Goal: Browse casually: Explore the website without a specific task or goal

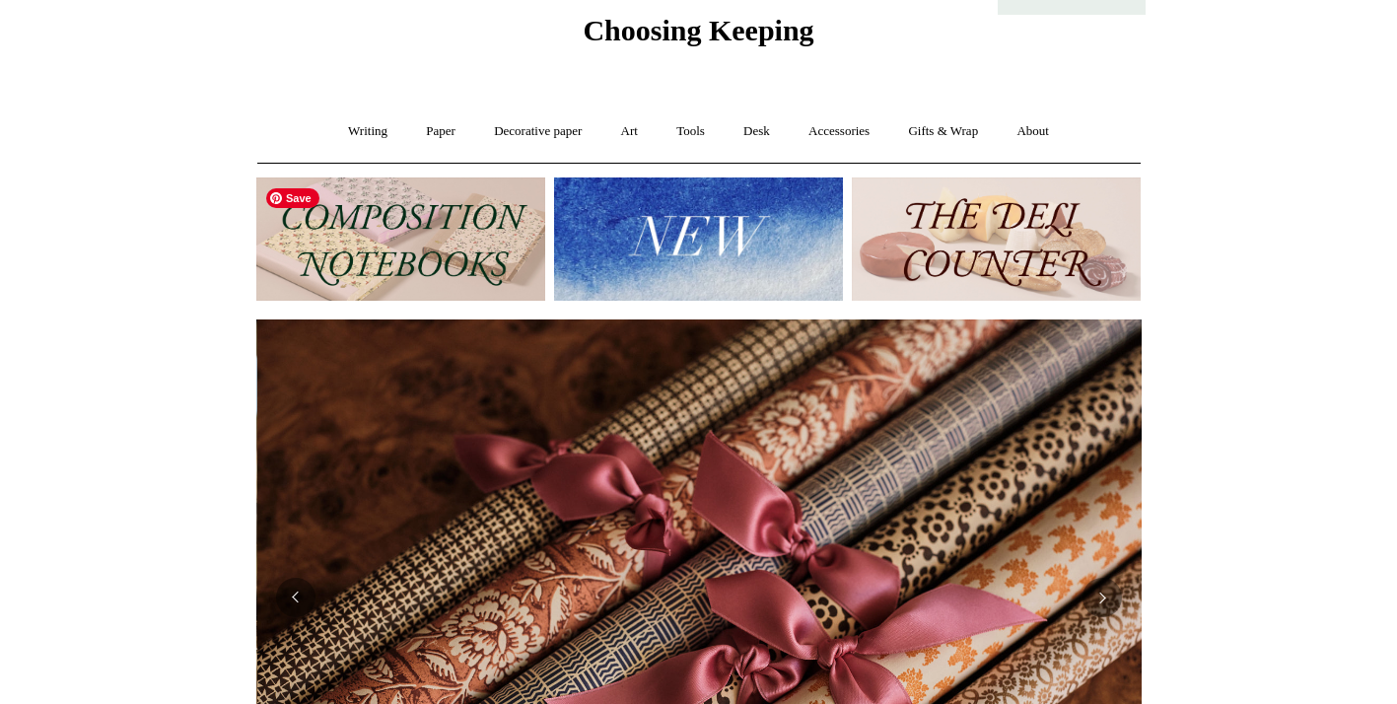
scroll to position [0, 1771]
click at [405, 255] on img at bounding box center [400, 239] width 289 height 123
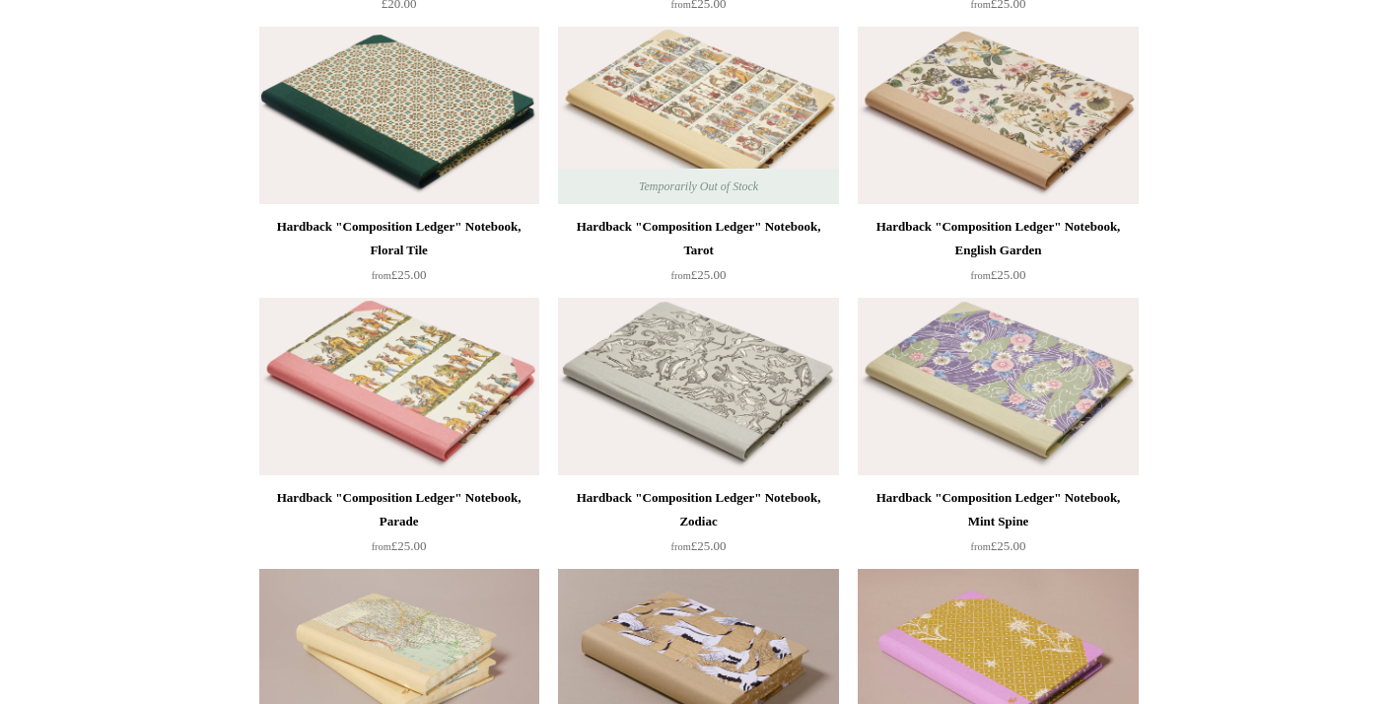
scroll to position [503, 0]
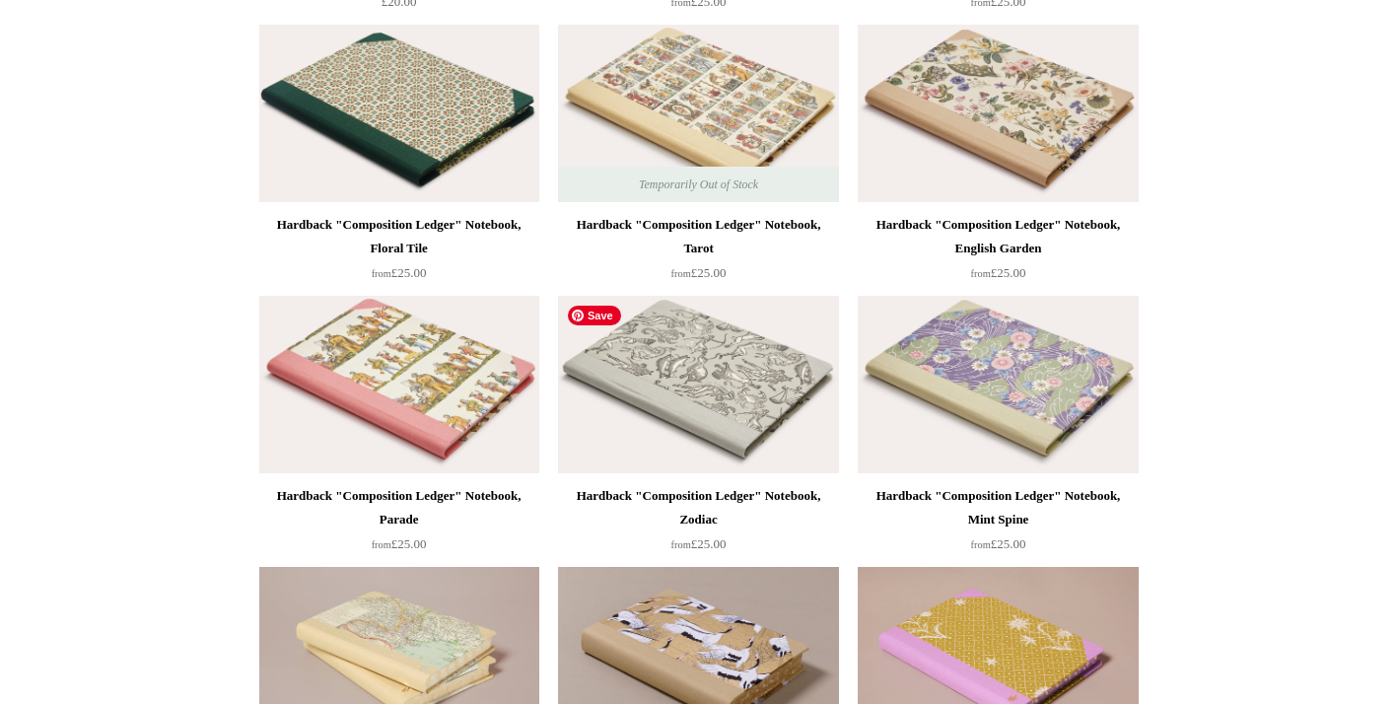
click at [797, 378] on img at bounding box center [698, 385] width 280 height 178
click at [330, 388] on img at bounding box center [399, 385] width 280 height 178
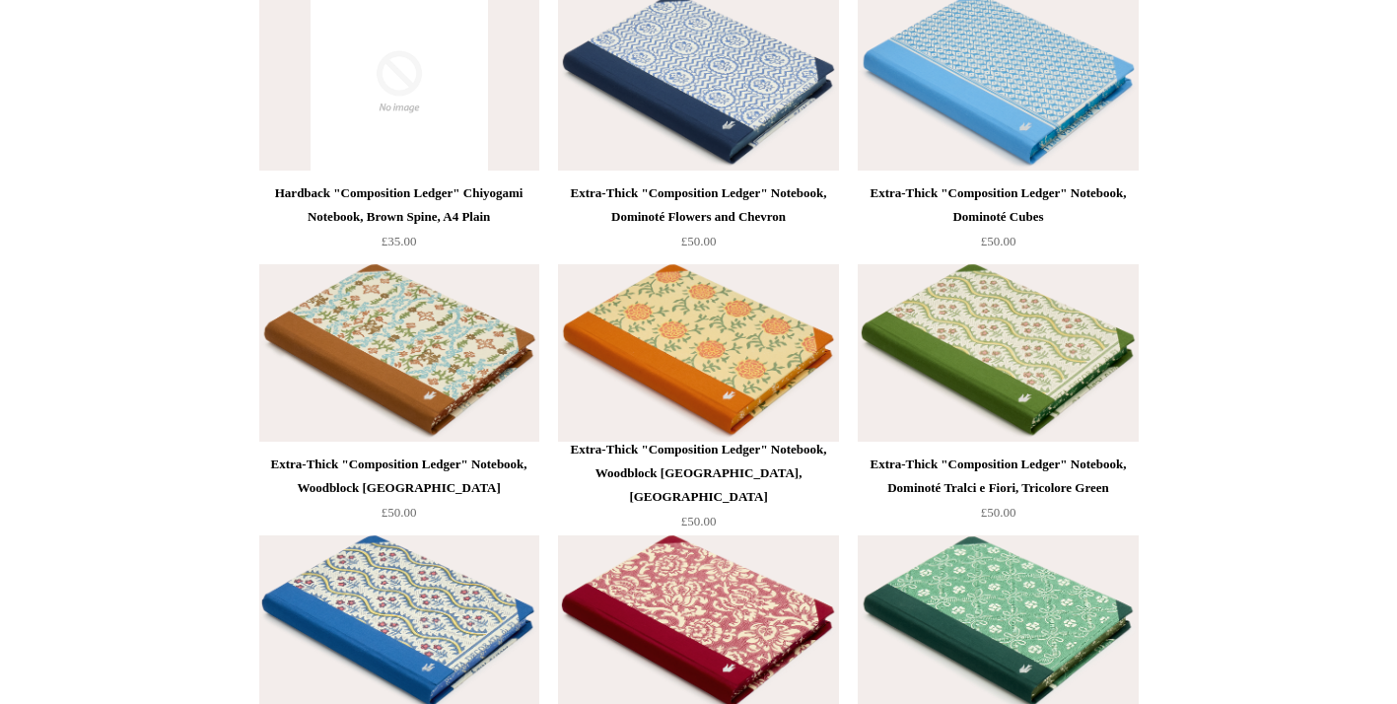
scroll to position [3791, 0]
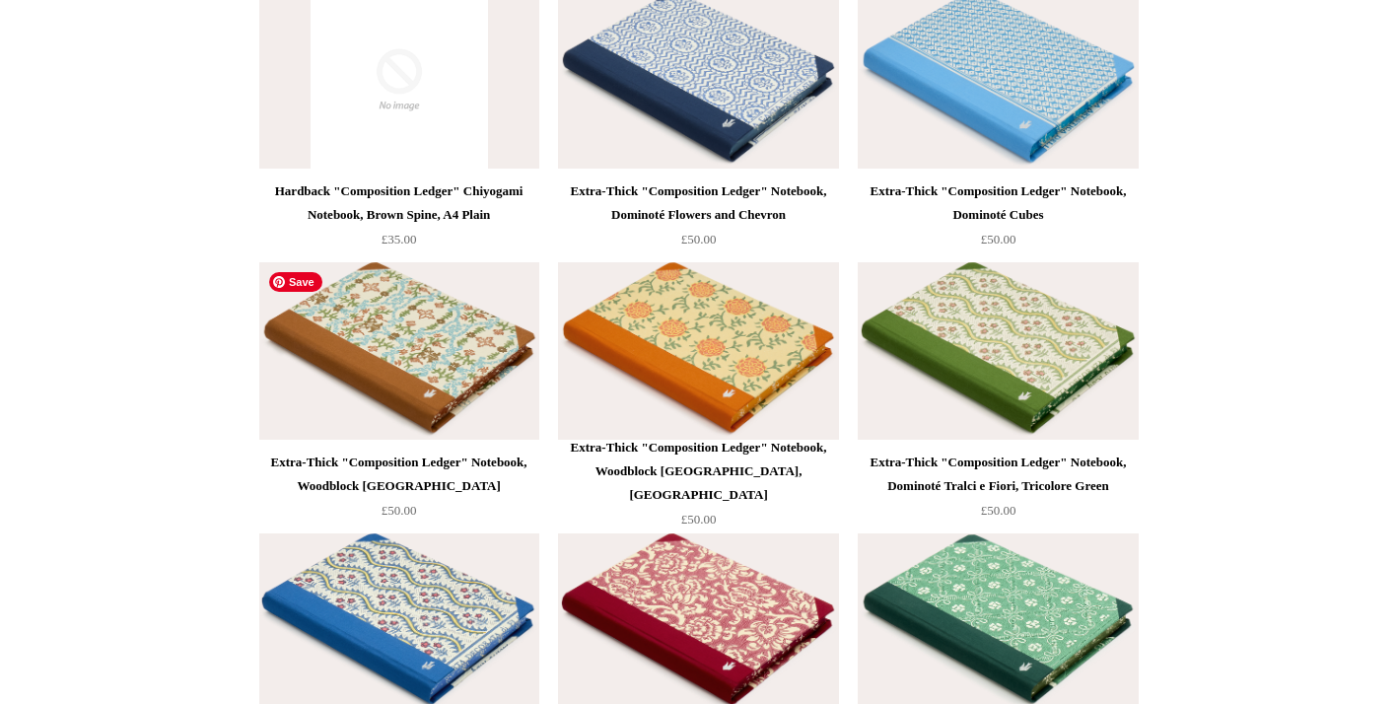
click at [326, 376] on img at bounding box center [399, 351] width 280 height 178
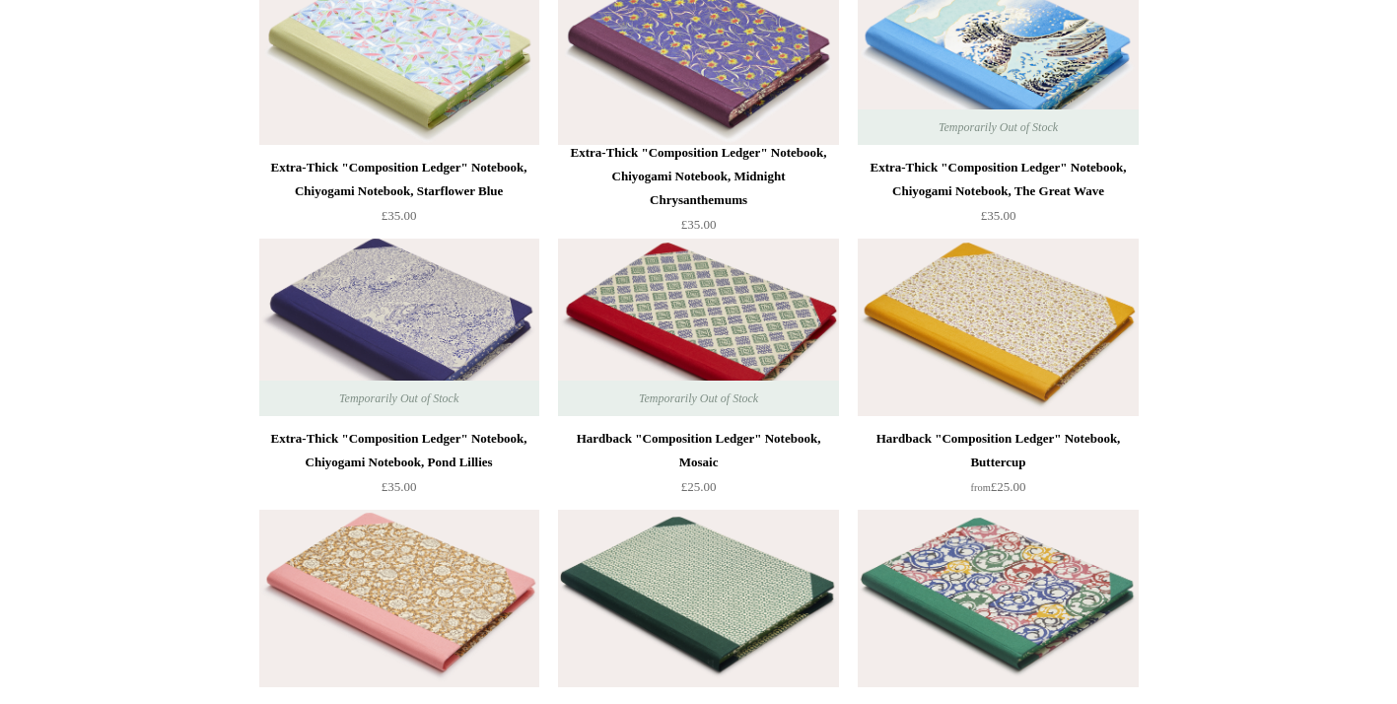
scroll to position [5172, 0]
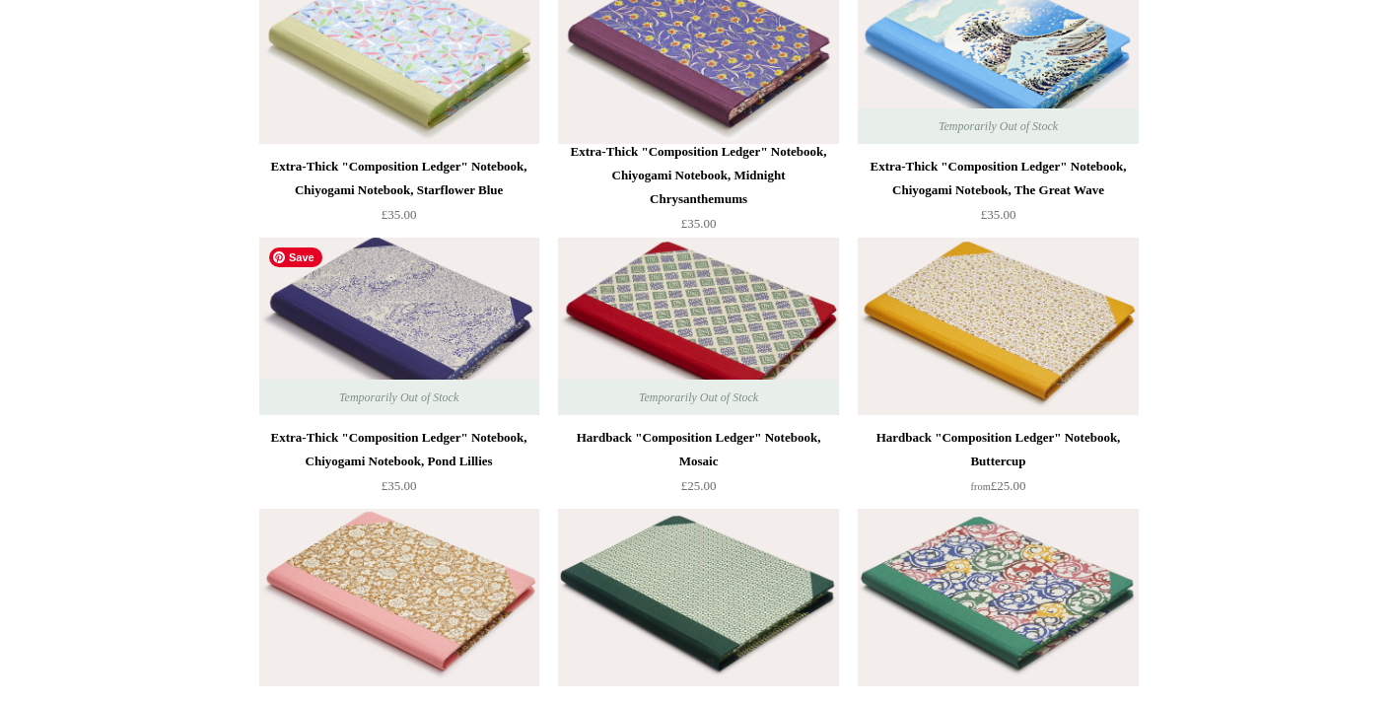
click at [413, 344] on img at bounding box center [399, 327] width 280 height 178
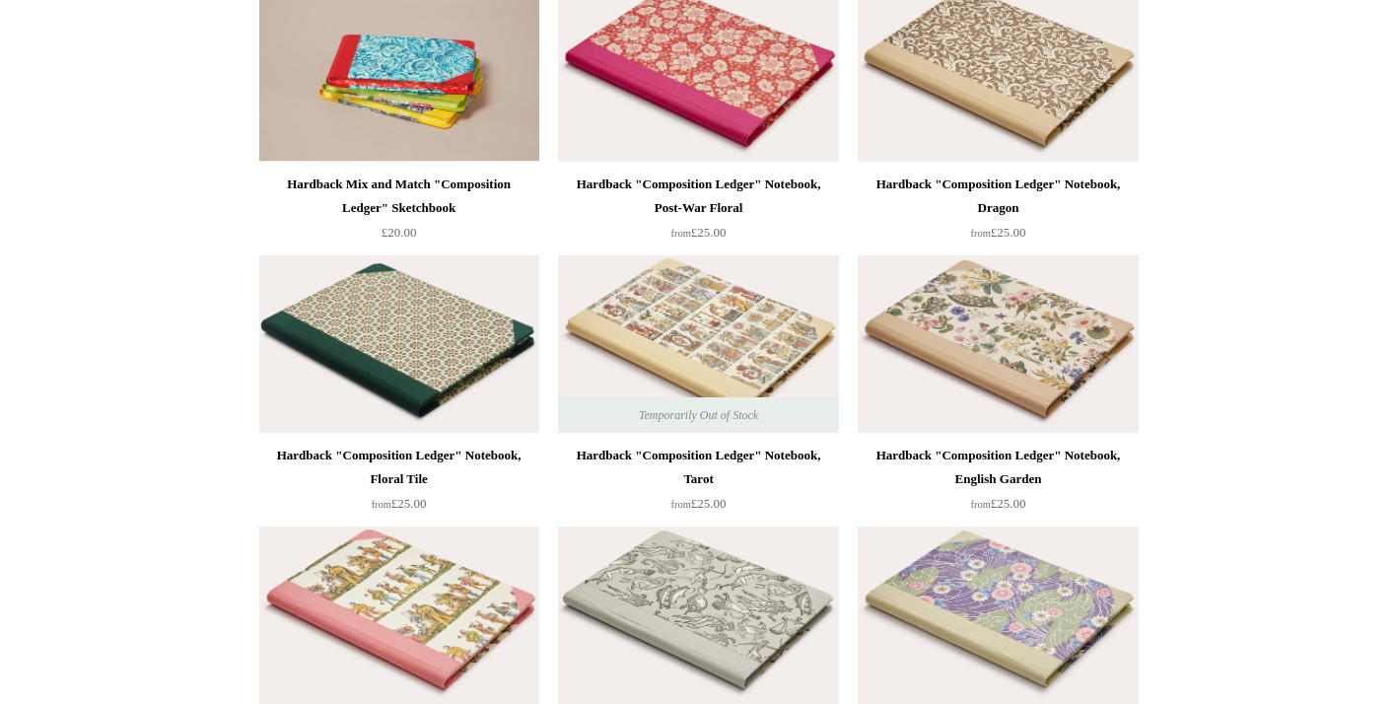
scroll to position [240, 0]
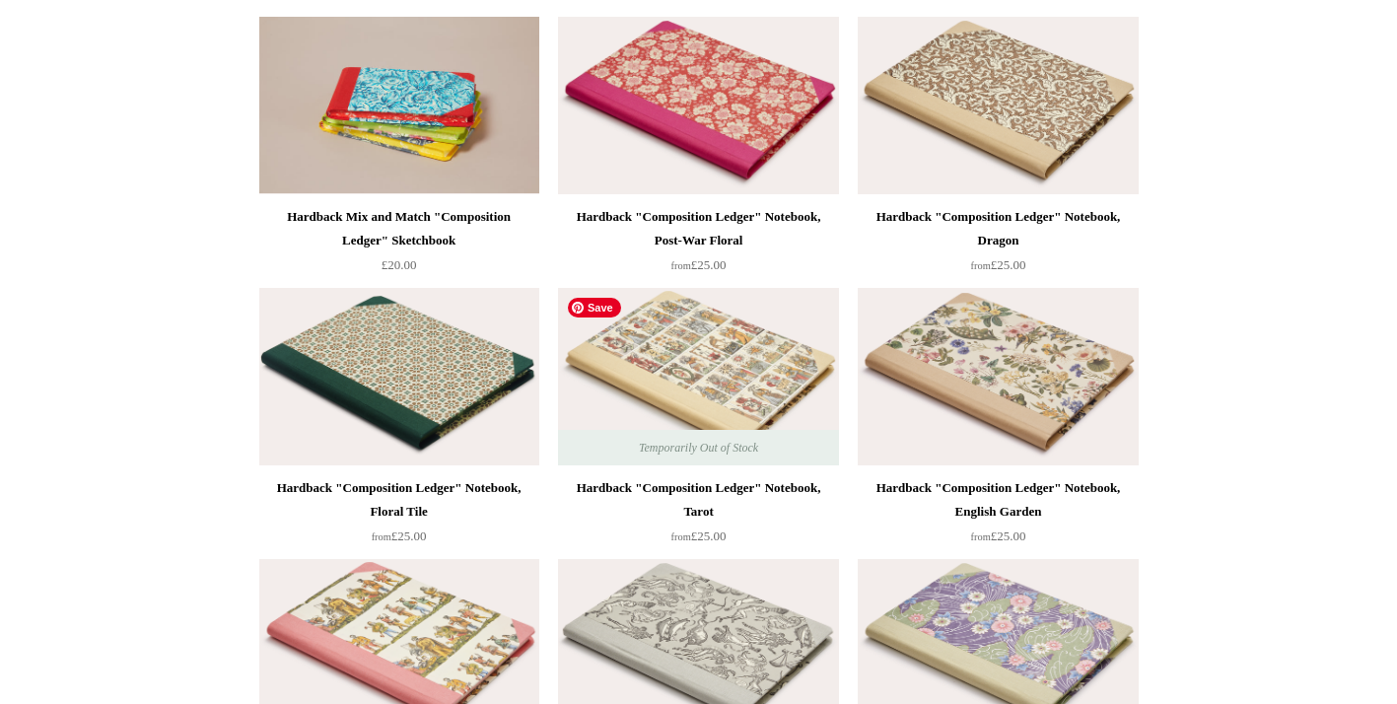
click at [620, 409] on img at bounding box center [698, 377] width 280 height 178
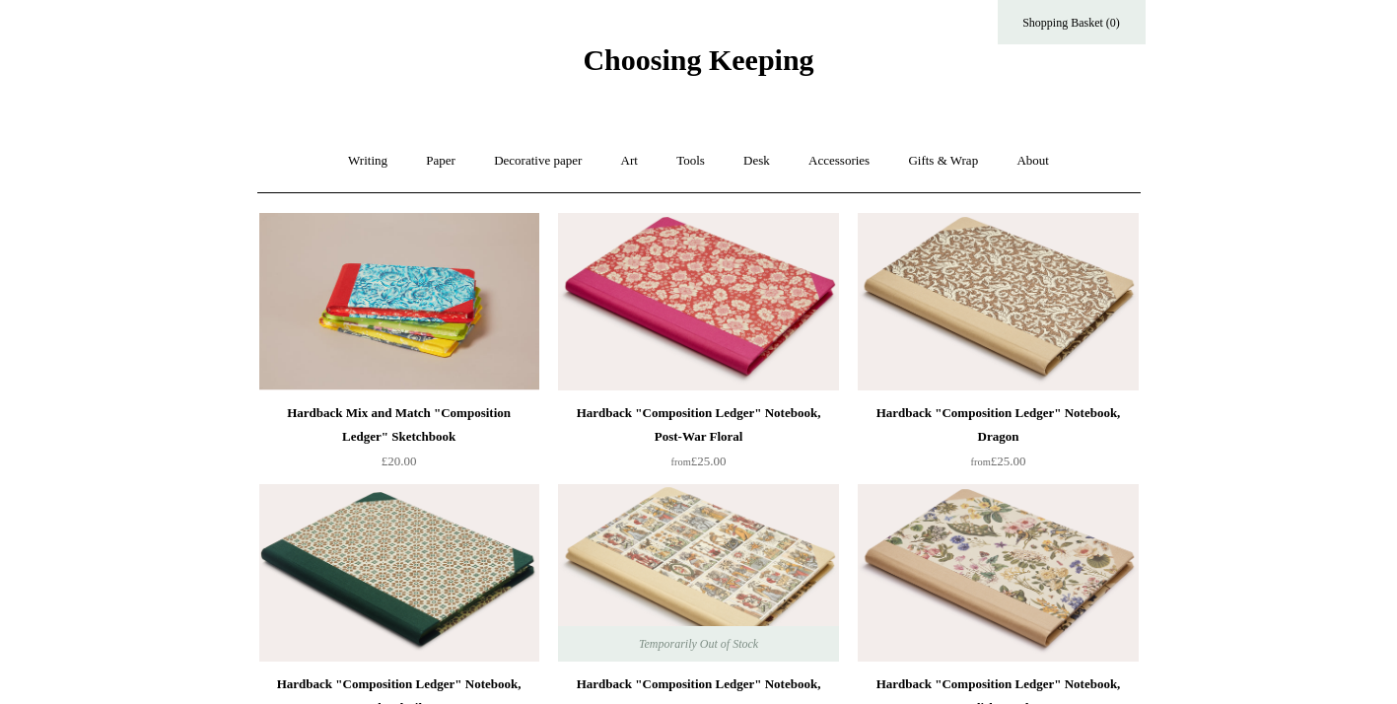
scroll to position [0, 0]
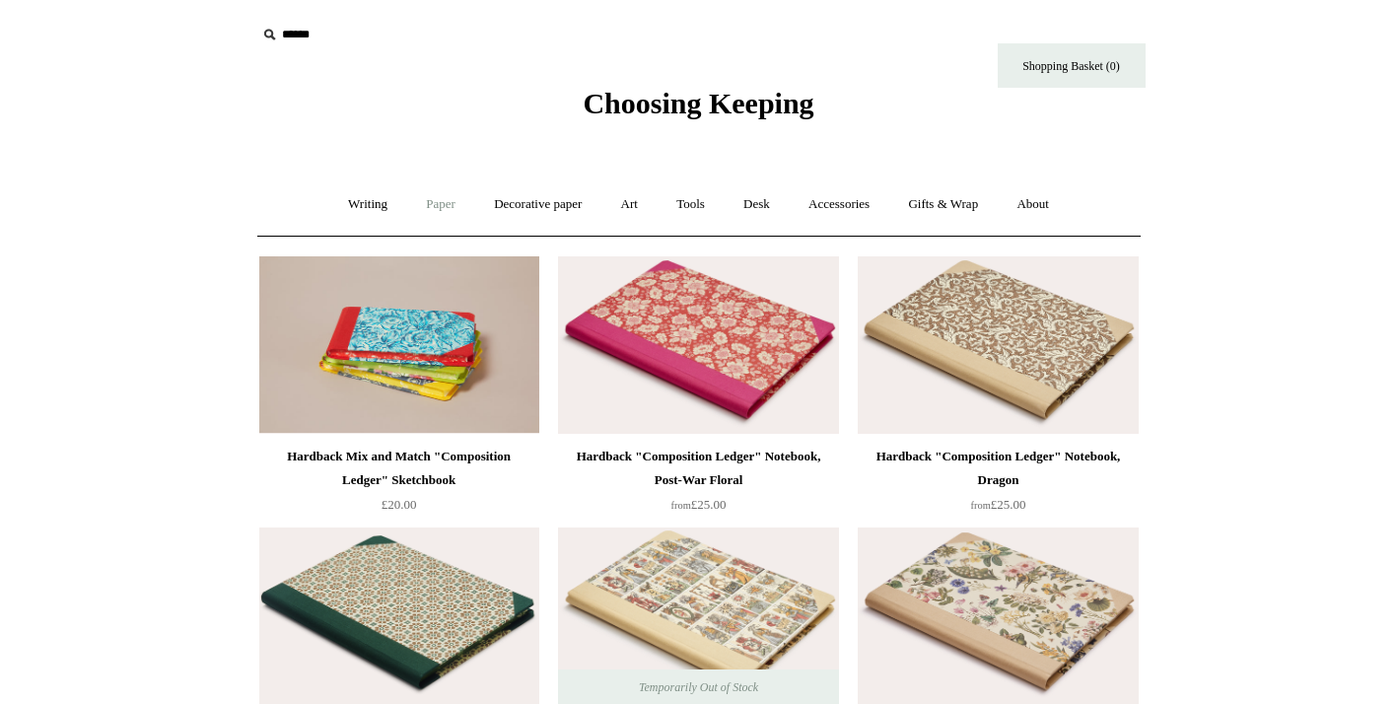
click at [436, 207] on link "Paper +" at bounding box center [440, 205] width 65 height 52
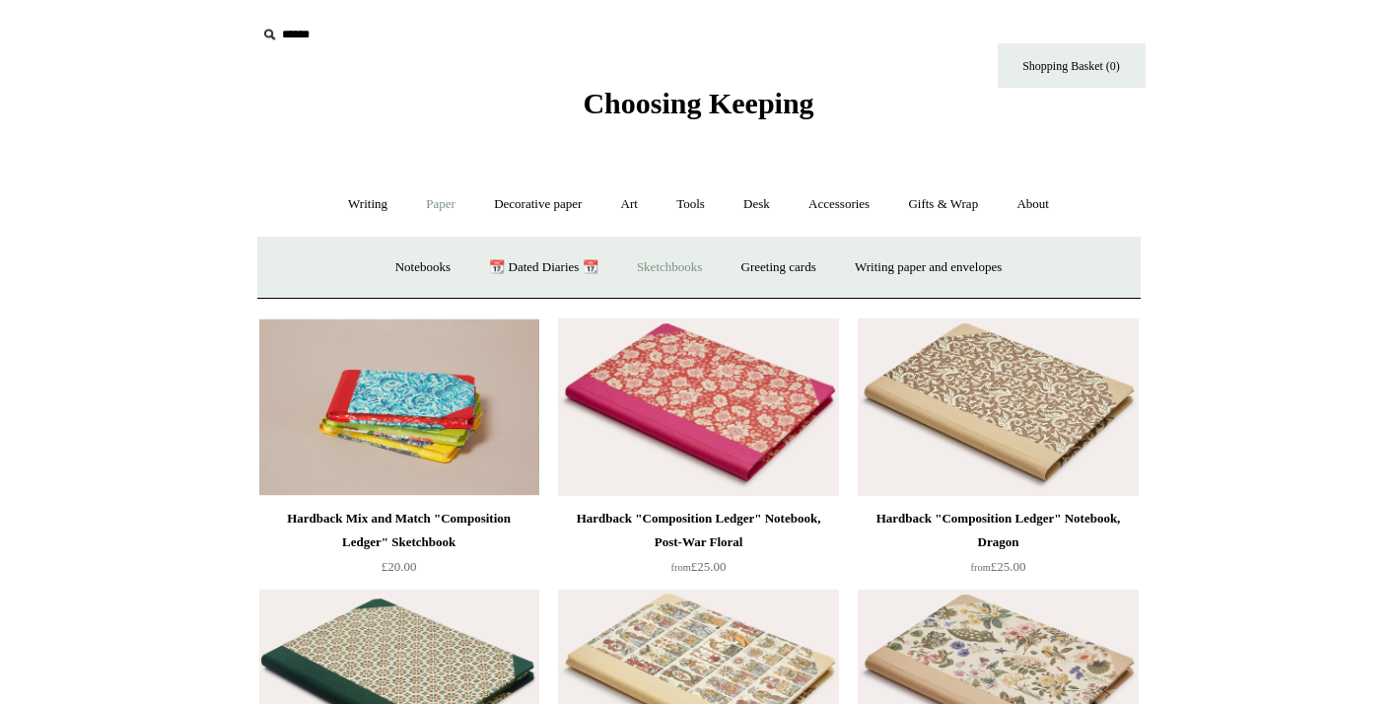
click at [650, 265] on link "Sketchbooks +" at bounding box center [669, 268] width 101 height 52
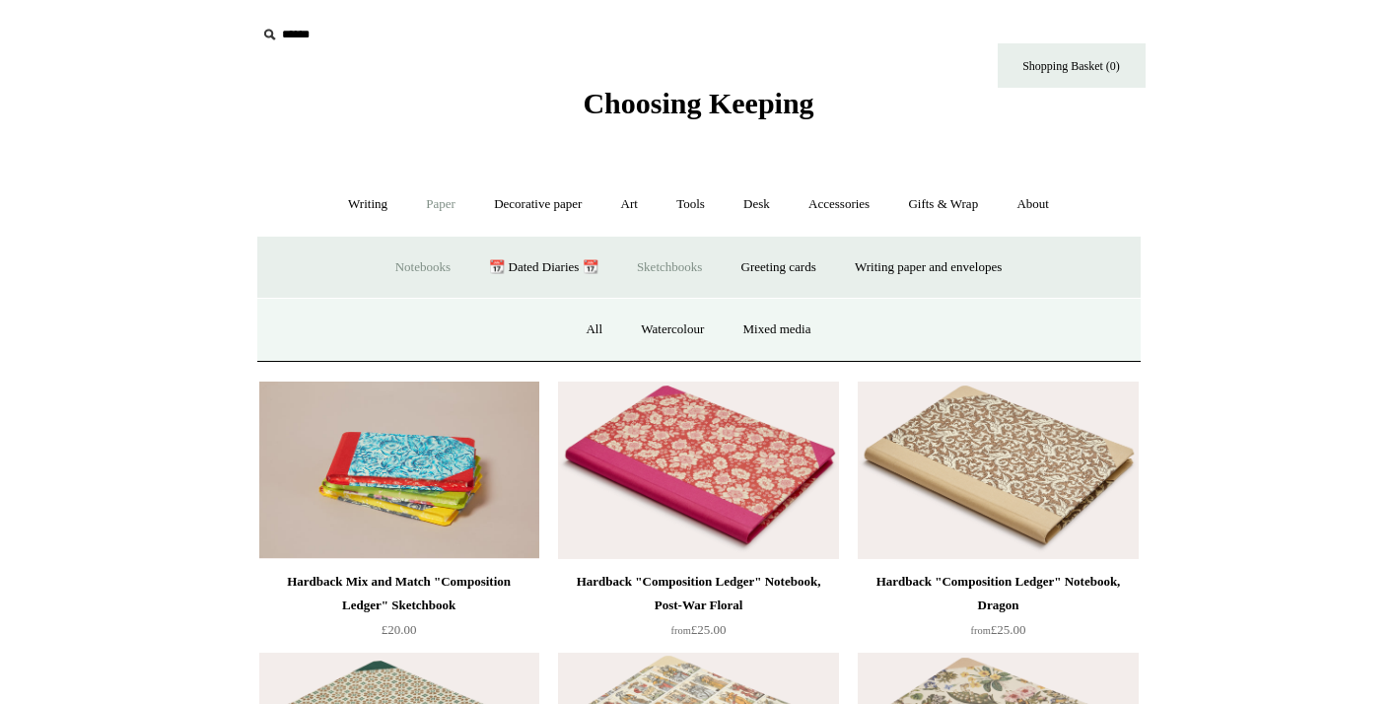
click at [401, 263] on link "Notebooks +" at bounding box center [423, 268] width 91 height 52
click at [698, 329] on link "Ruled" at bounding box center [700, 330] width 66 height 52
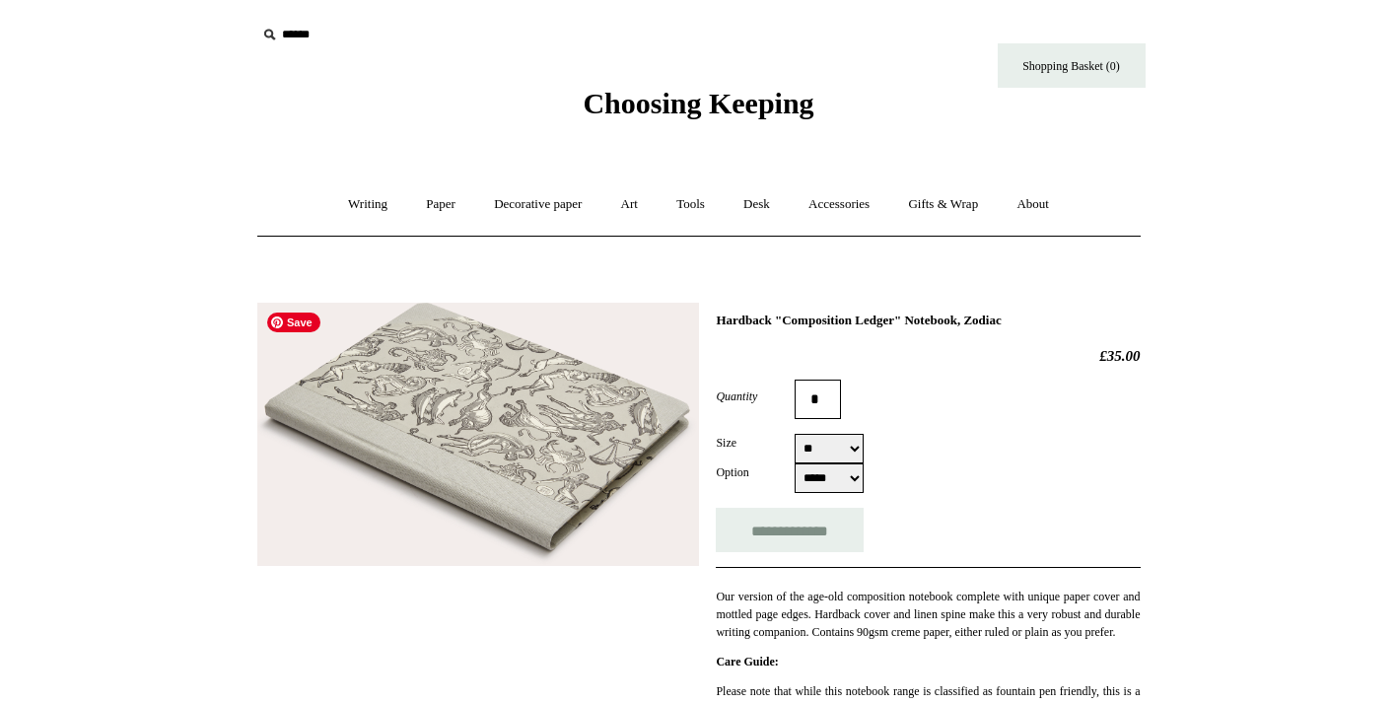
click at [566, 390] on img at bounding box center [478, 435] width 442 height 264
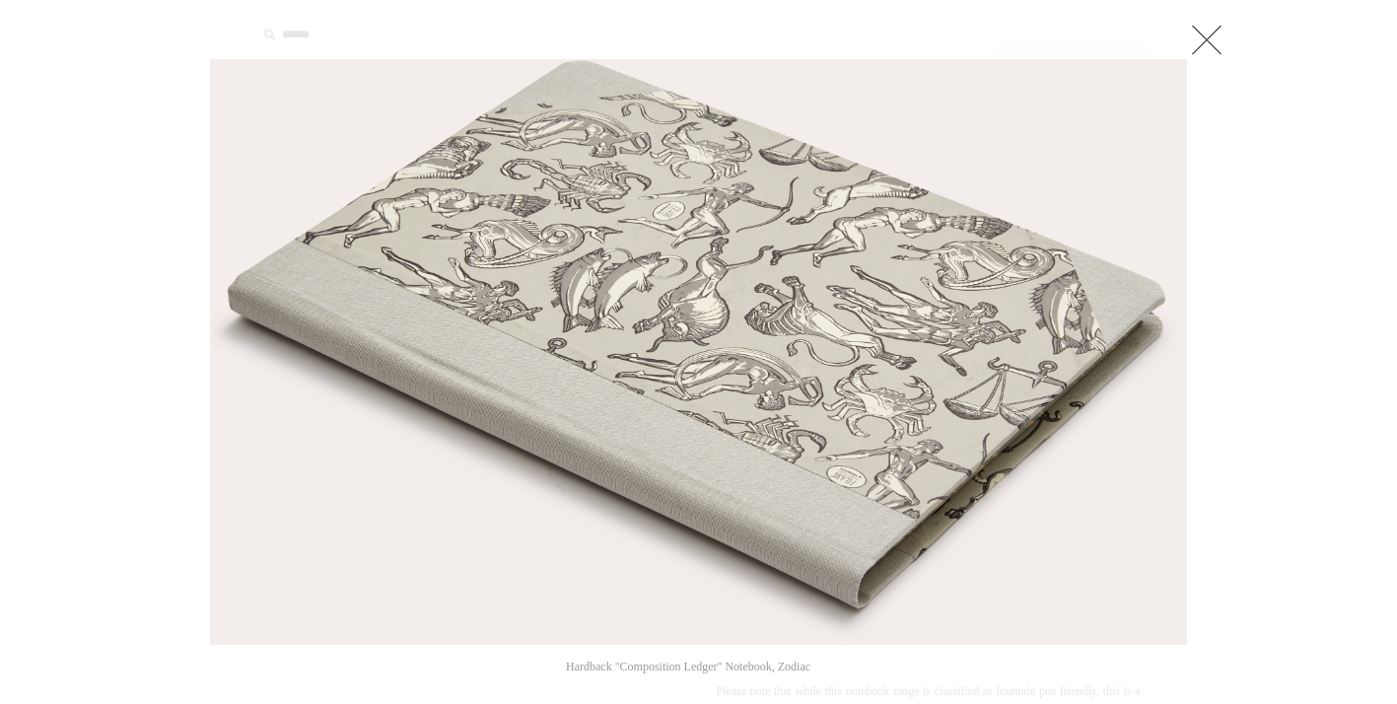
click at [1206, 30] on link at bounding box center [1206, 39] width 39 height 39
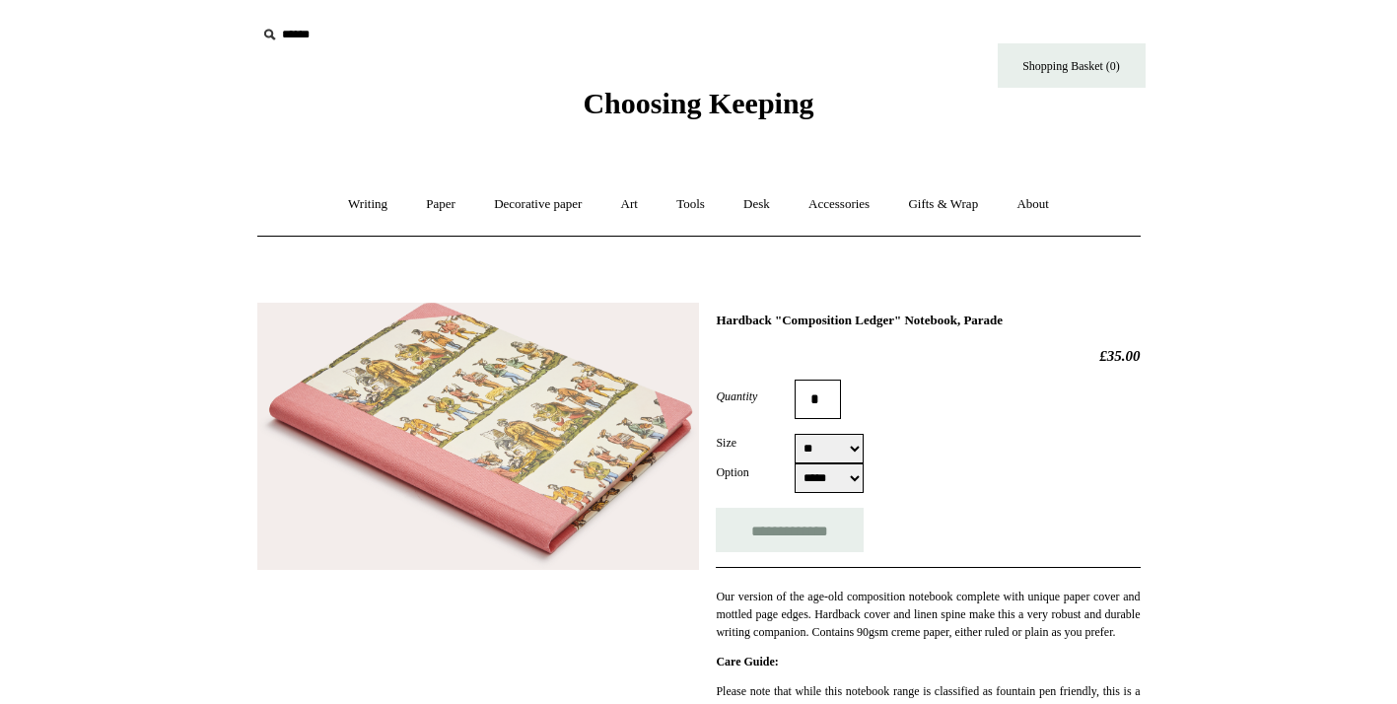
click at [337, 394] on img at bounding box center [478, 436] width 442 height 267
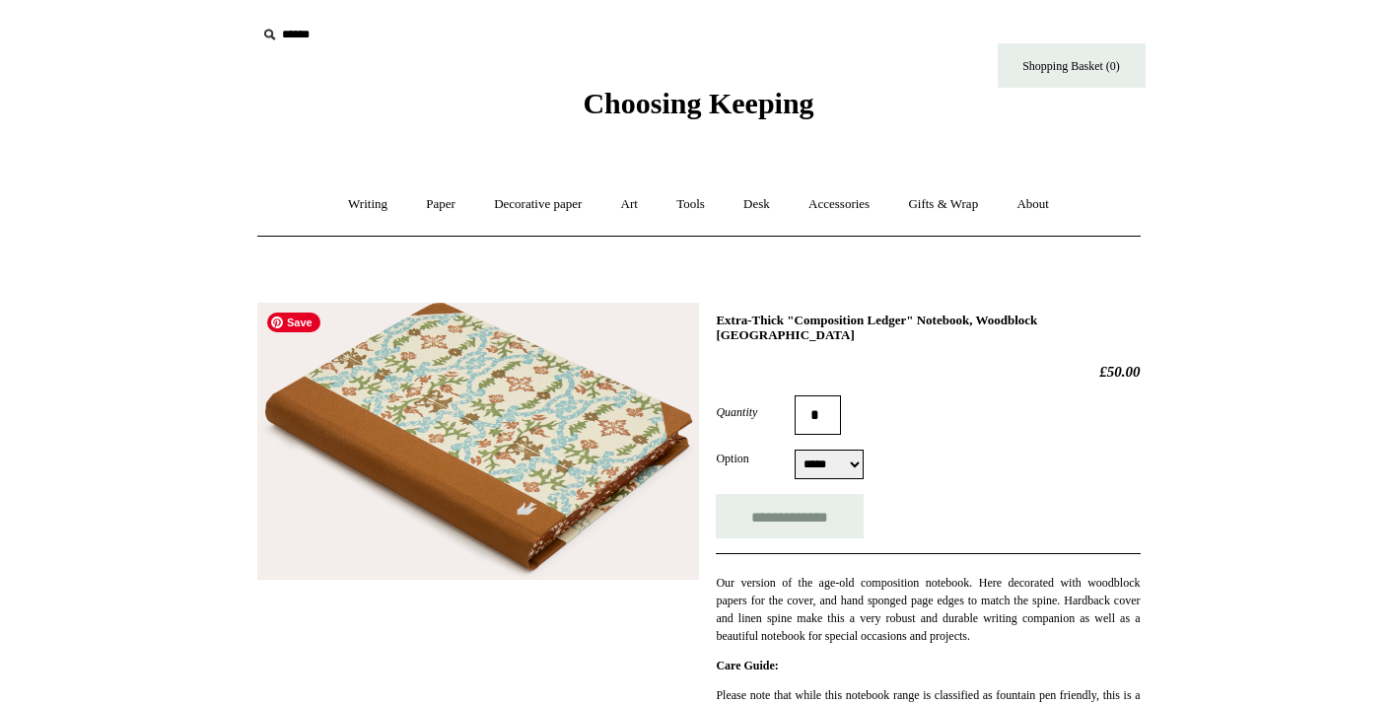
click at [512, 445] on img at bounding box center [478, 442] width 442 height 278
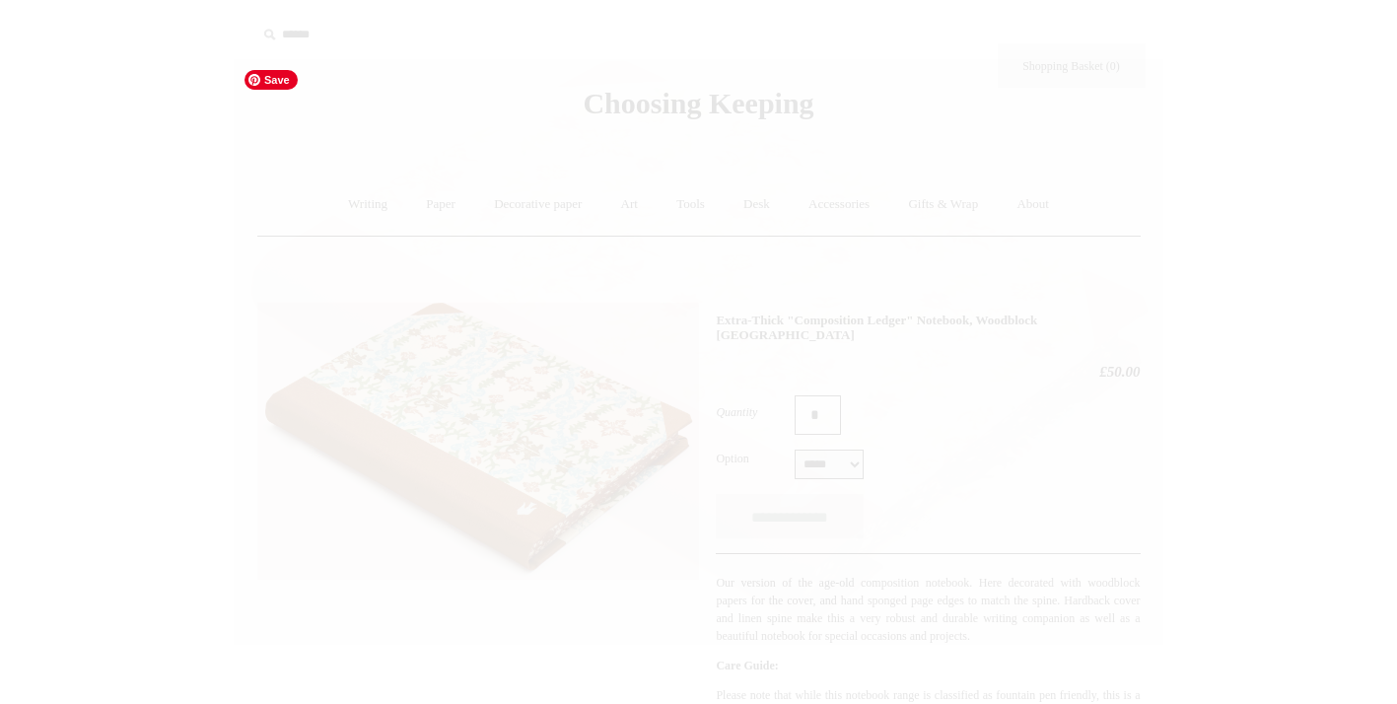
click at [512, 445] on img at bounding box center [699, 352] width 928 height 584
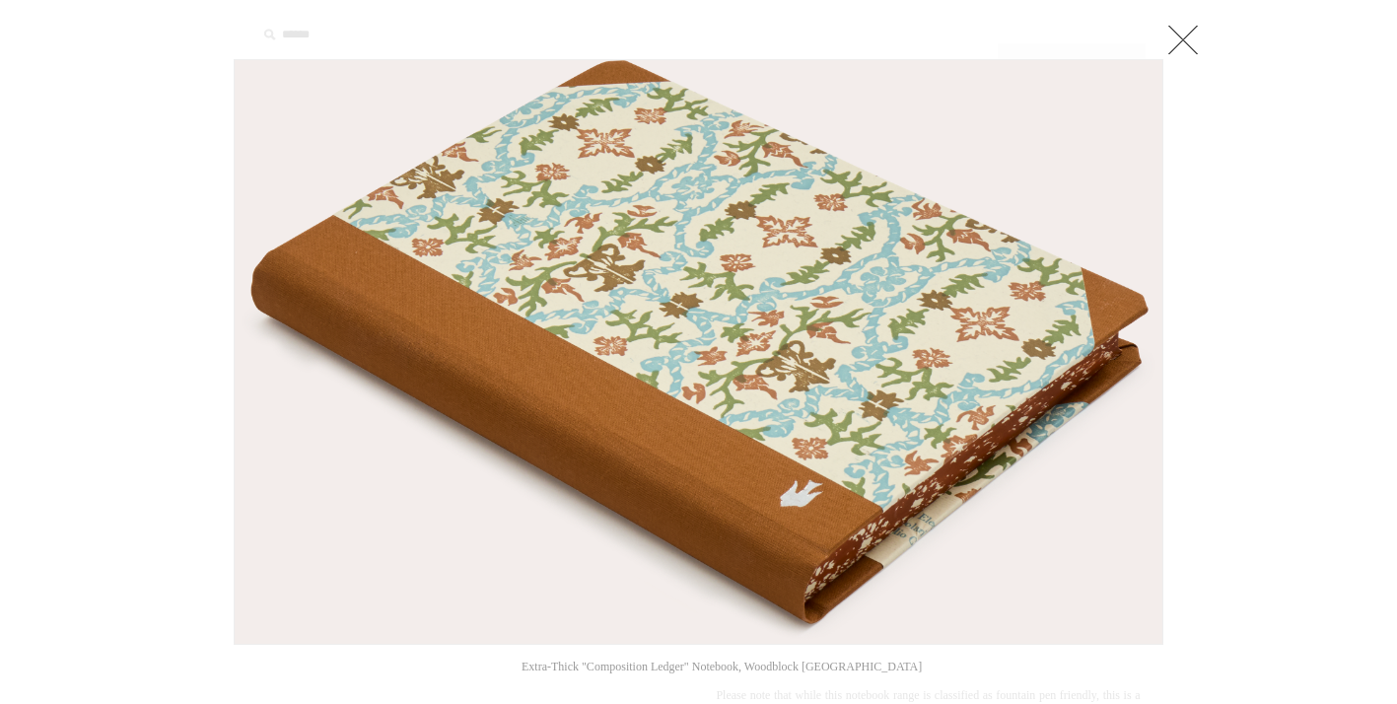
click at [1189, 39] on link at bounding box center [1183, 39] width 39 height 39
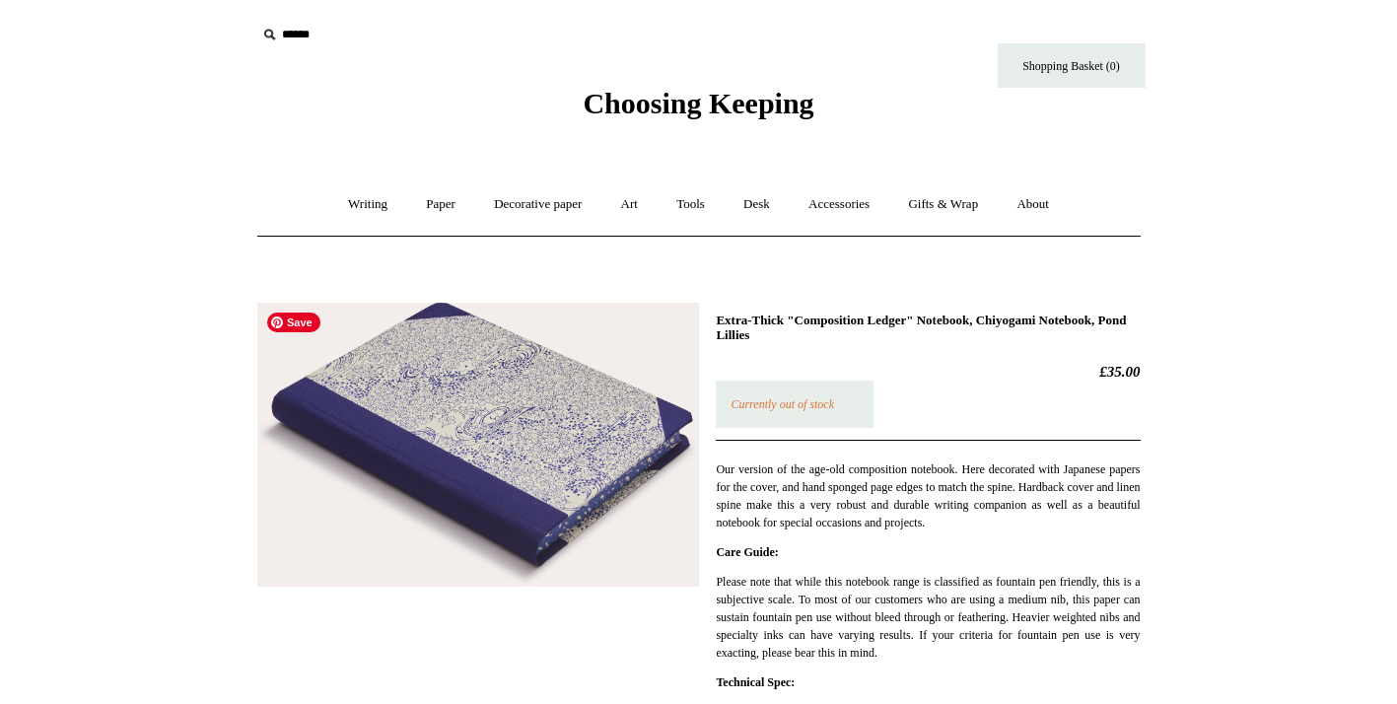
click at [505, 475] on img at bounding box center [478, 445] width 442 height 285
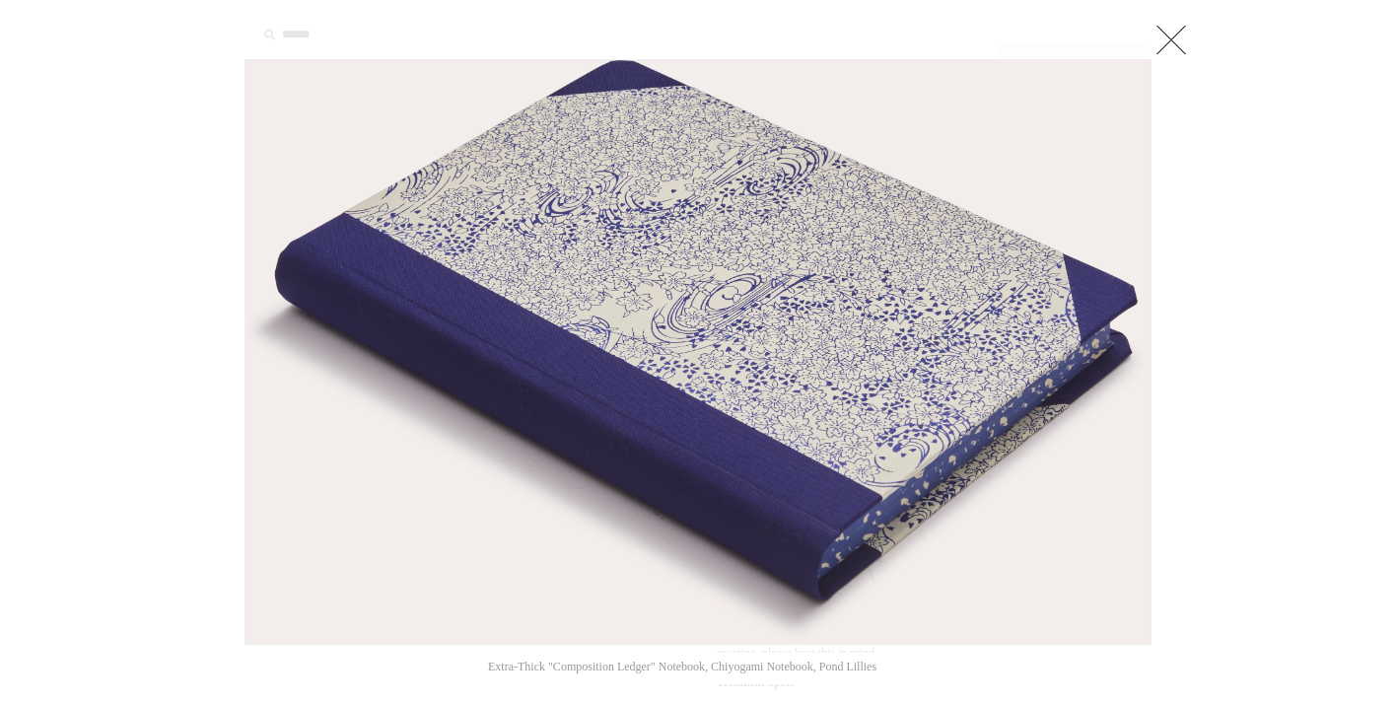
click at [1183, 23] on link at bounding box center [1171, 39] width 39 height 39
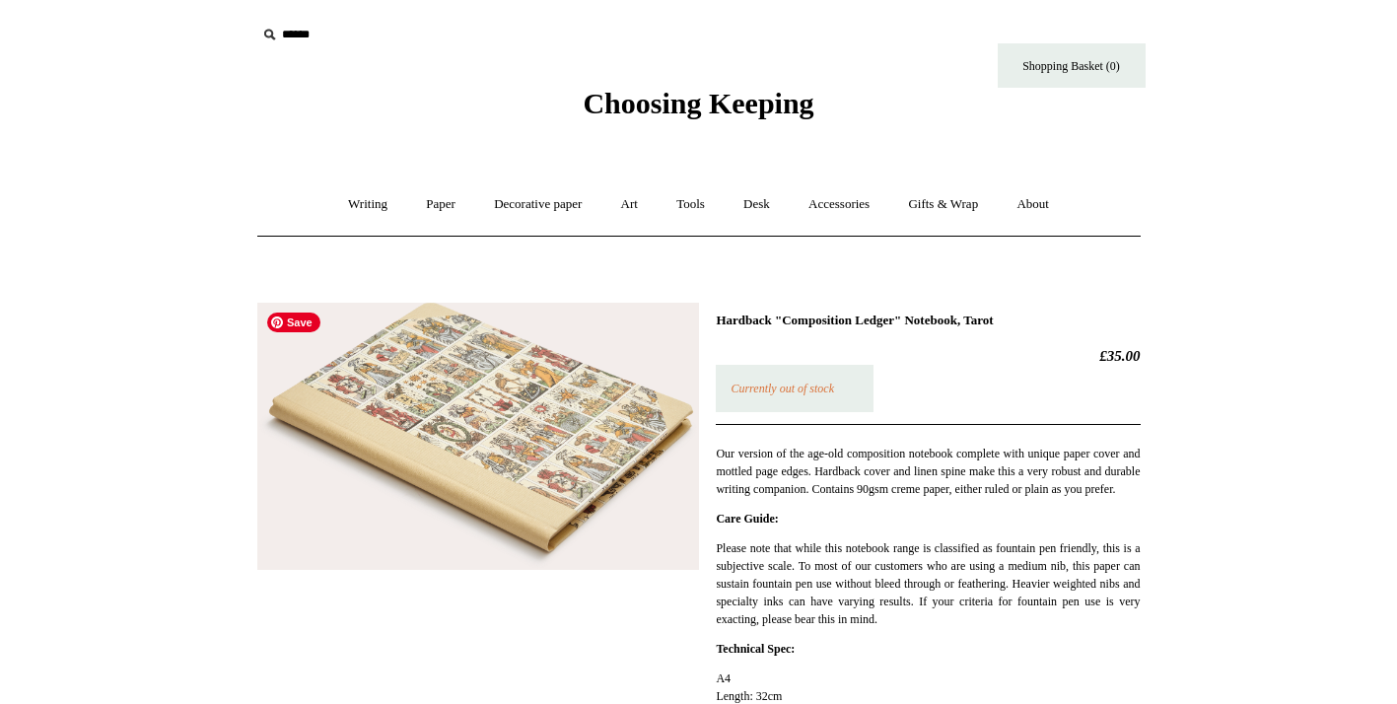
click at [511, 400] on img at bounding box center [478, 437] width 442 height 268
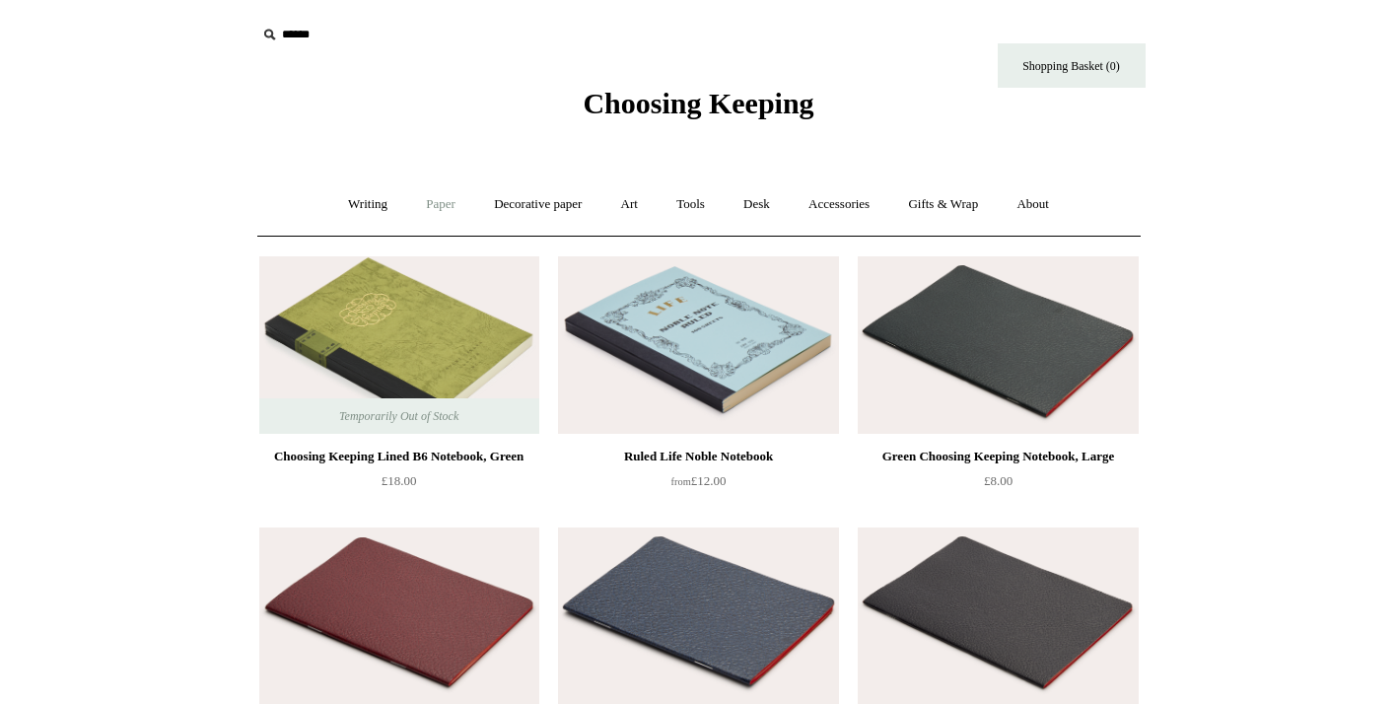
click at [434, 202] on link "Paper +" at bounding box center [440, 205] width 65 height 52
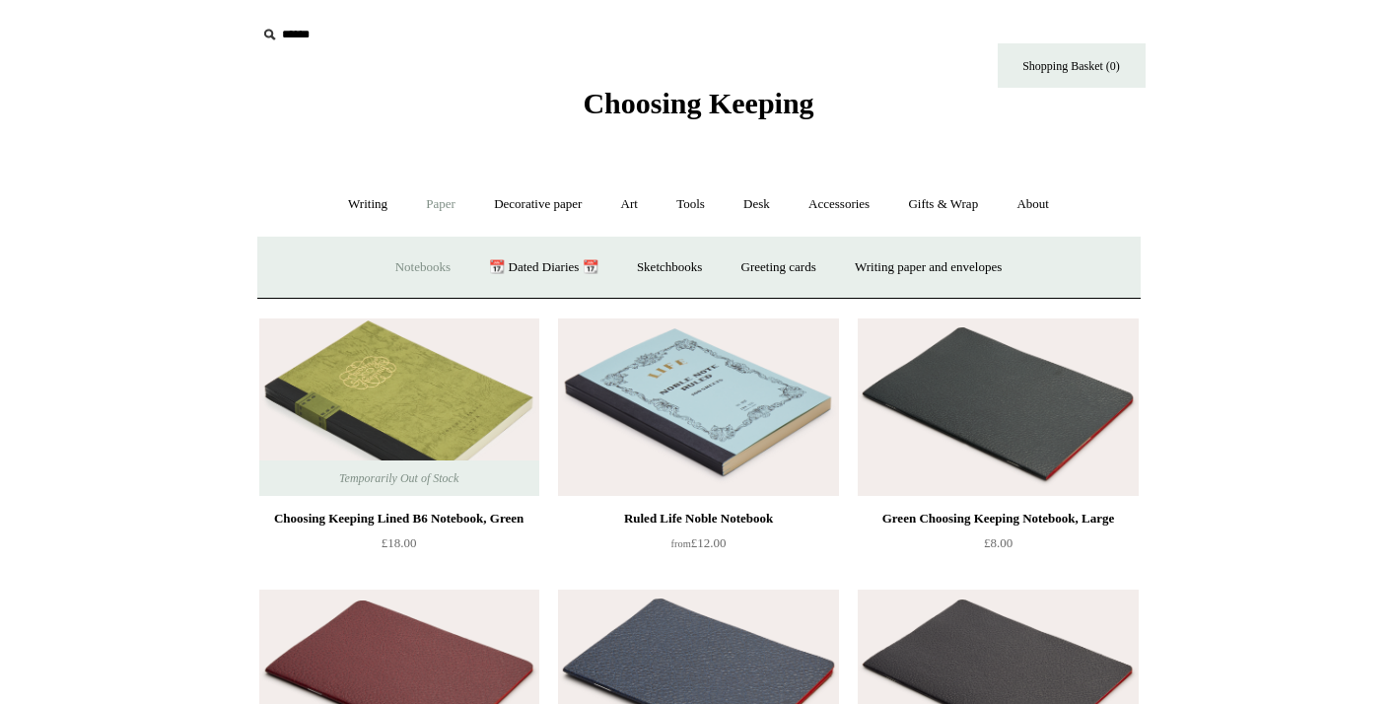
click at [394, 272] on link "Notebooks +" at bounding box center [423, 268] width 91 height 52
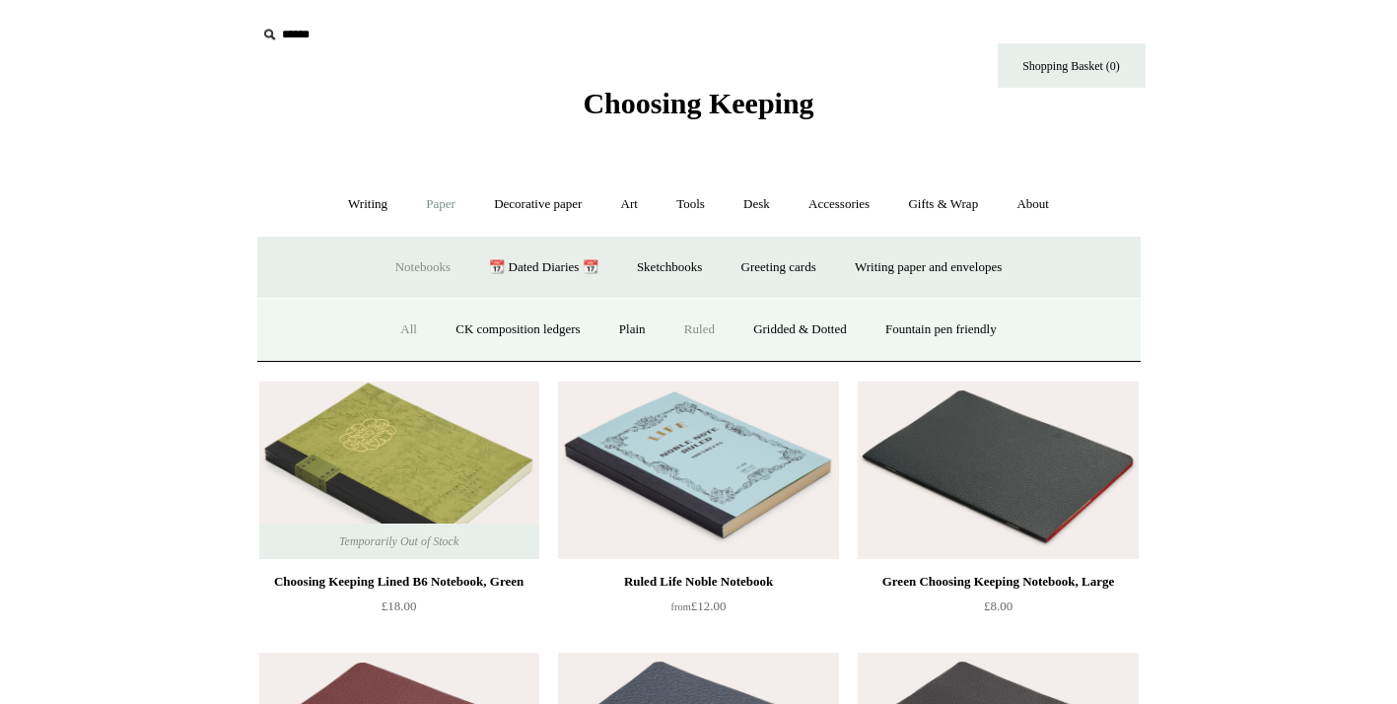
click at [383, 331] on link "All" at bounding box center [409, 330] width 52 height 52
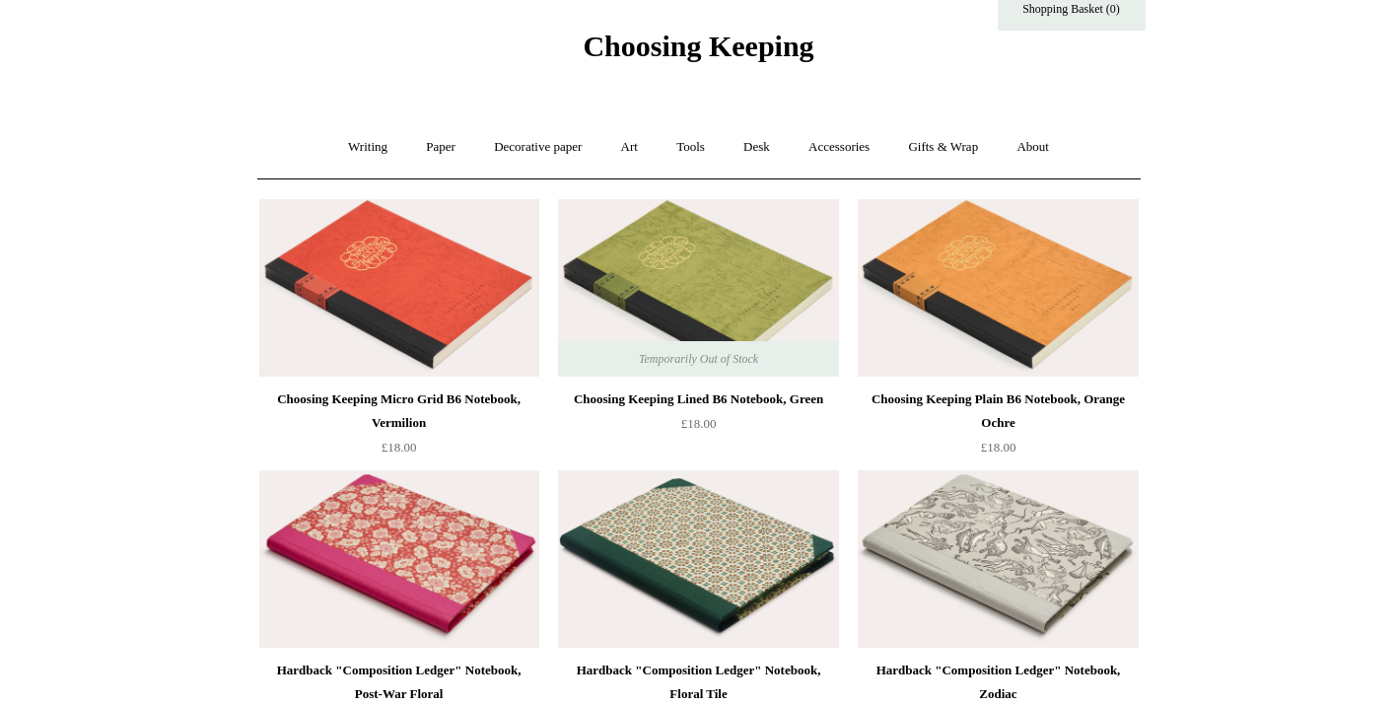
scroll to position [59, 0]
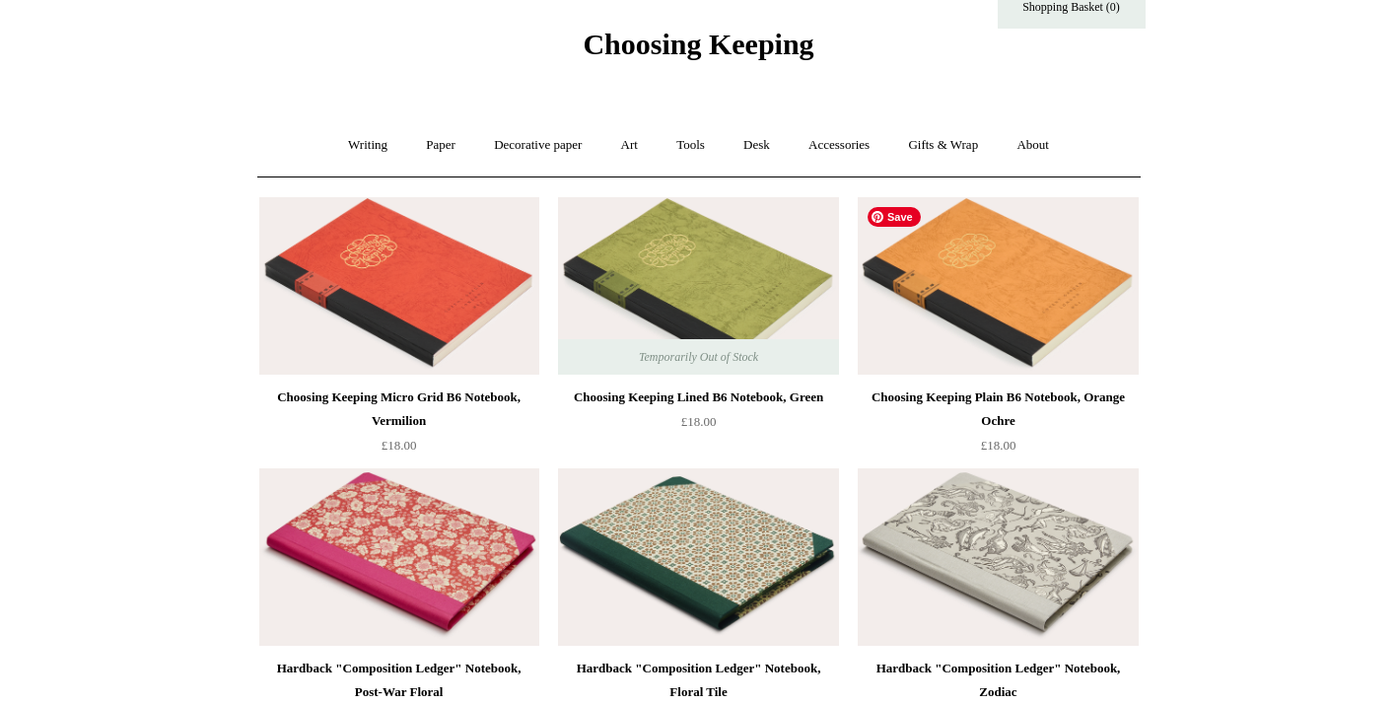
click at [989, 341] on img at bounding box center [998, 286] width 280 height 178
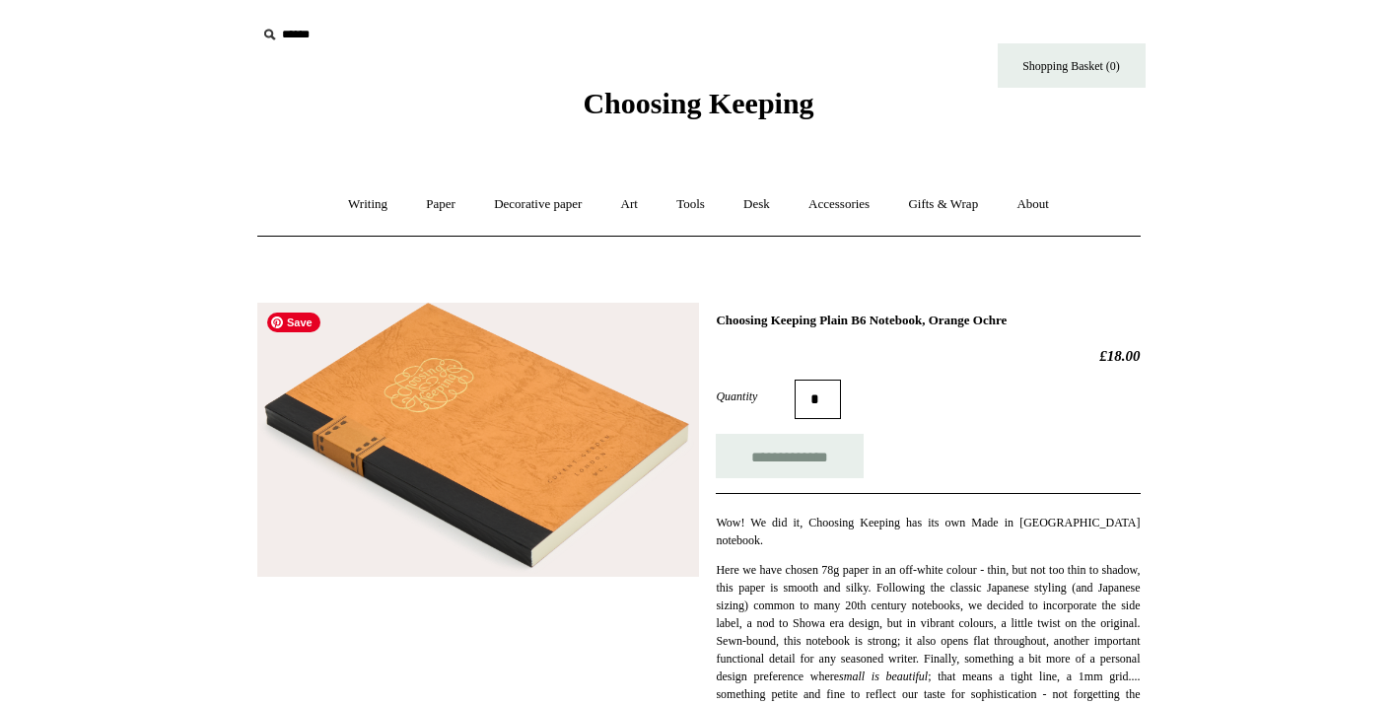
click at [423, 415] on img at bounding box center [478, 440] width 442 height 275
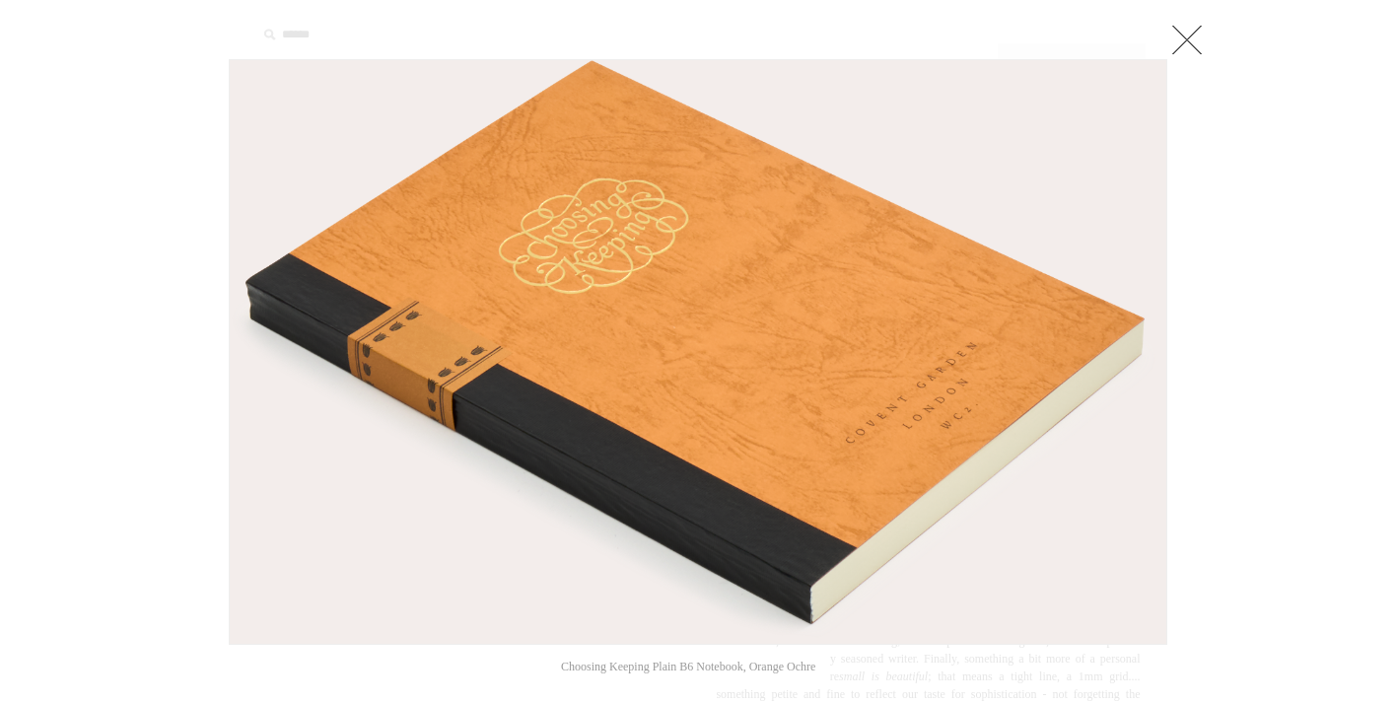
click at [1181, 40] on link at bounding box center [1187, 39] width 39 height 39
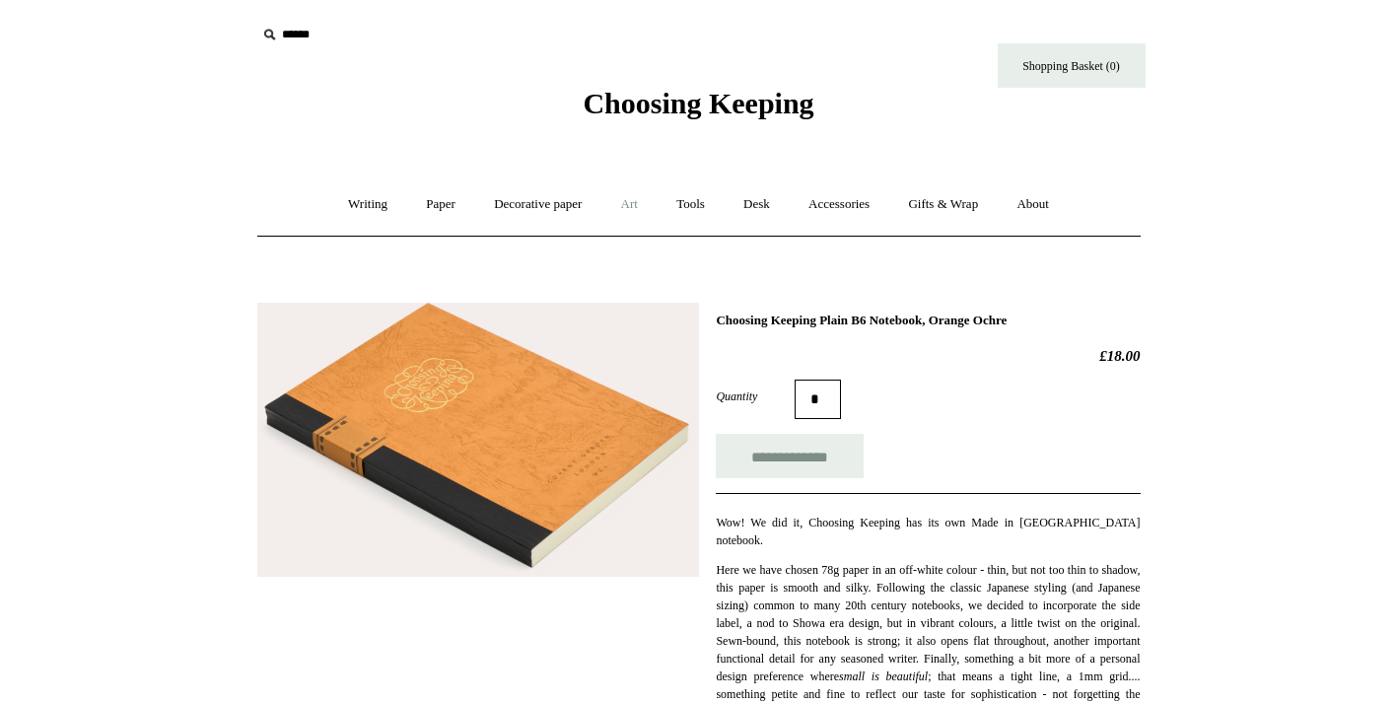
click at [634, 202] on link "Art +" at bounding box center [630, 205] width 52 height 52
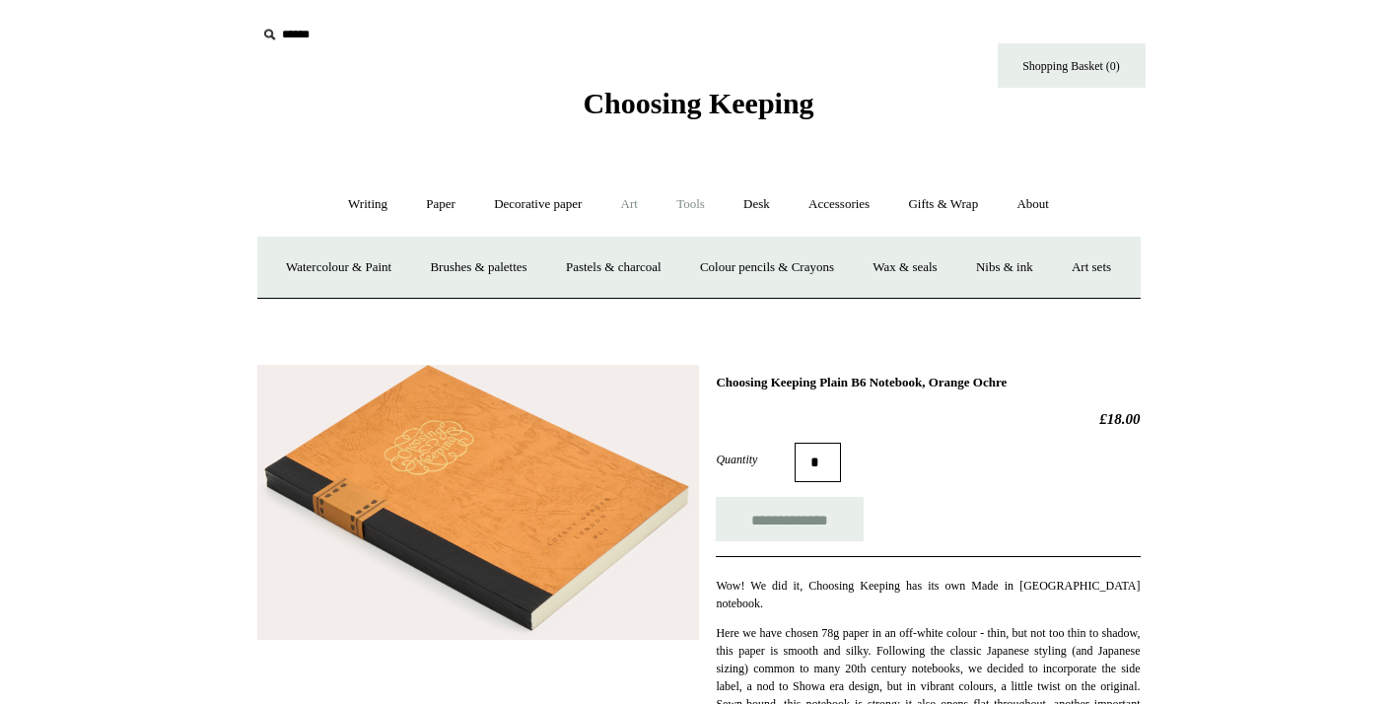
click at [688, 205] on link "Tools +" at bounding box center [691, 205] width 64 height 52
click at [429, 201] on link "Paper +" at bounding box center [440, 205] width 65 height 52
click at [672, 269] on link "Sketchbooks +" at bounding box center [669, 268] width 101 height 52
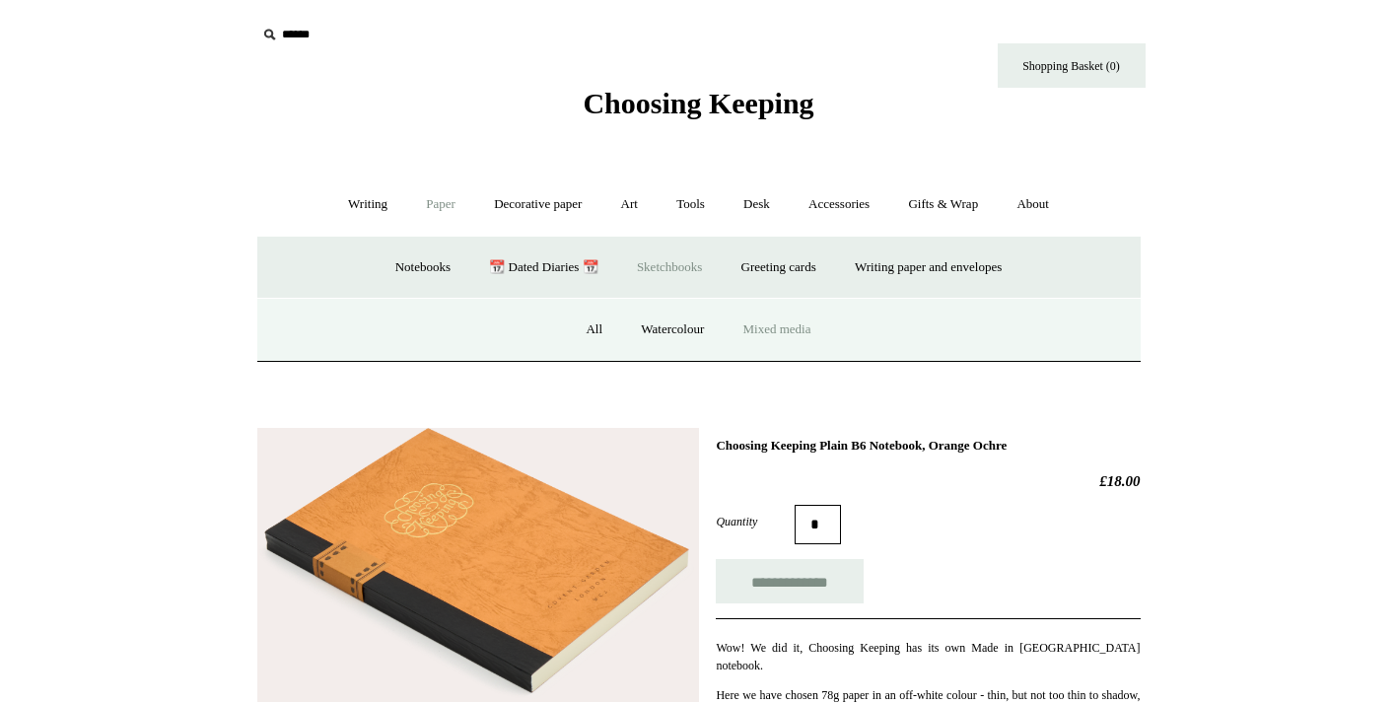
click at [759, 331] on link "Mixed media" at bounding box center [778, 330] width 104 height 52
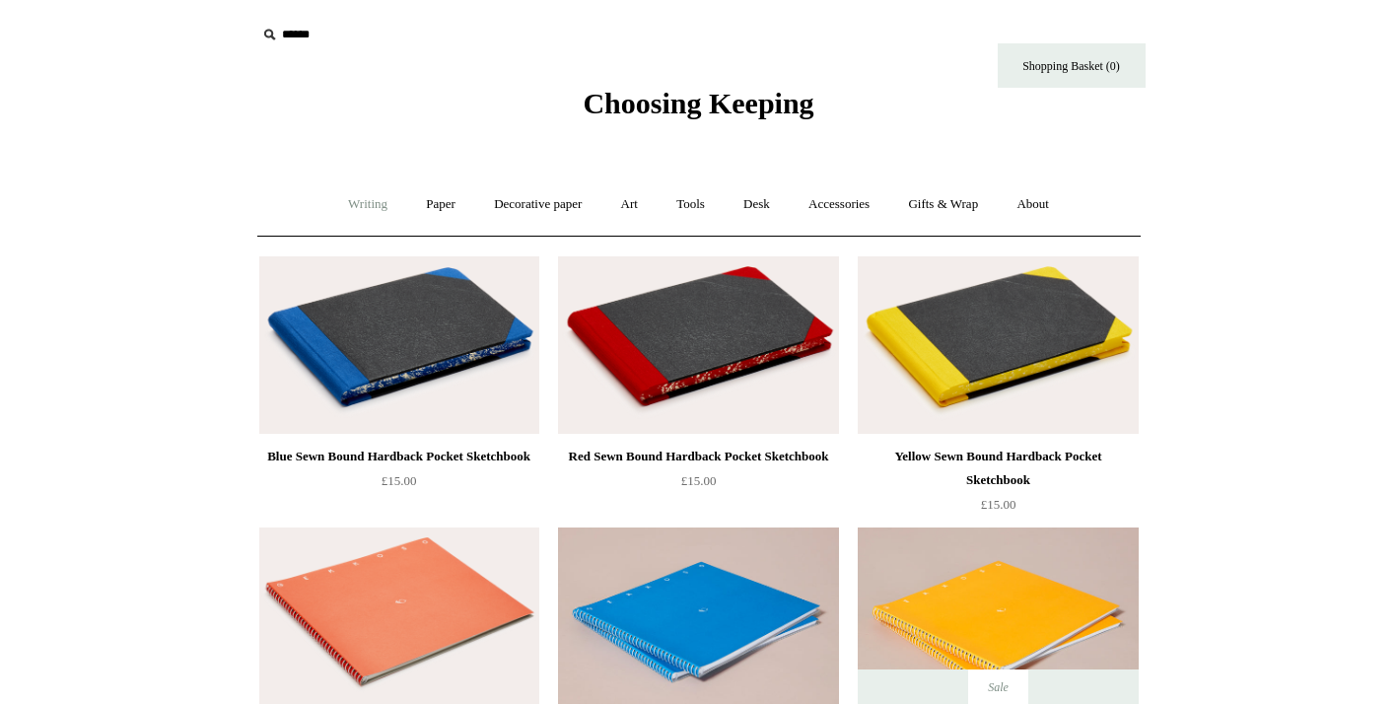
click at [356, 209] on link "Writing +" at bounding box center [367, 205] width 75 height 52
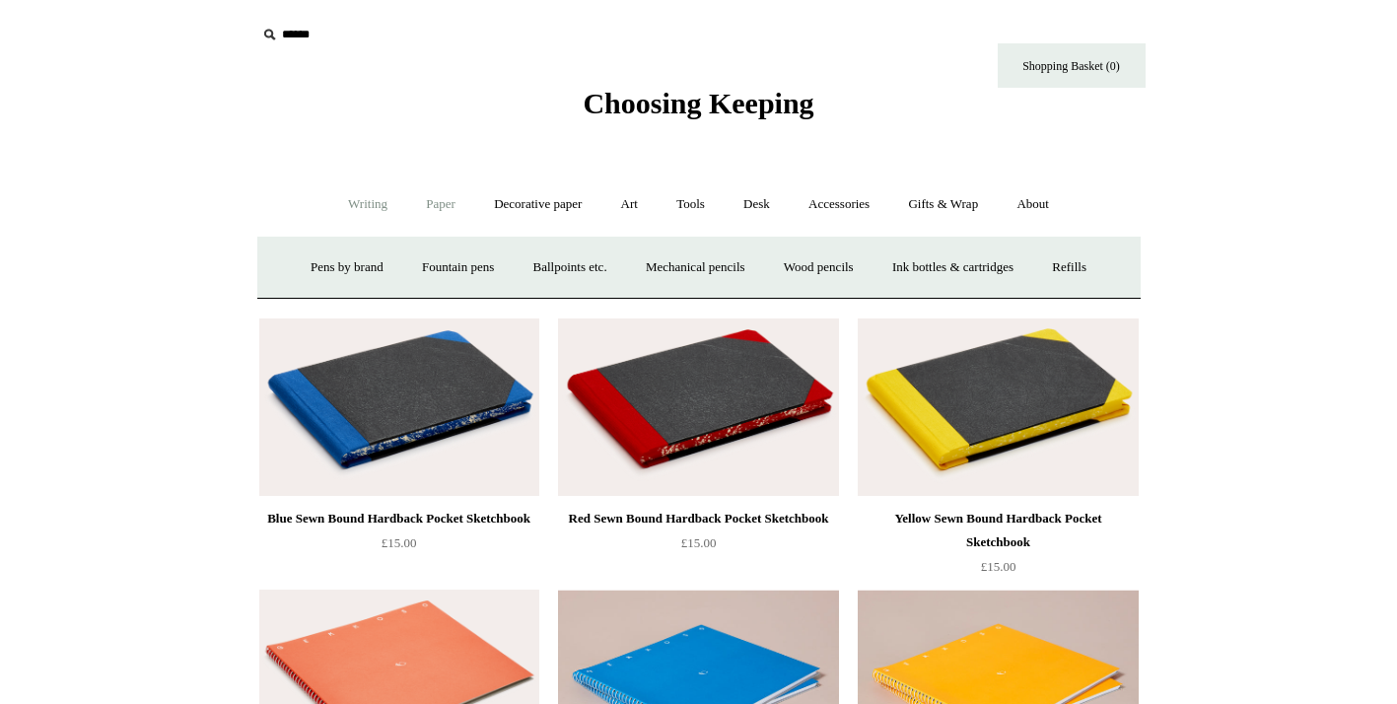
click at [421, 205] on link "Paper +" at bounding box center [440, 205] width 65 height 52
